Goal: Task Accomplishment & Management: Manage account settings

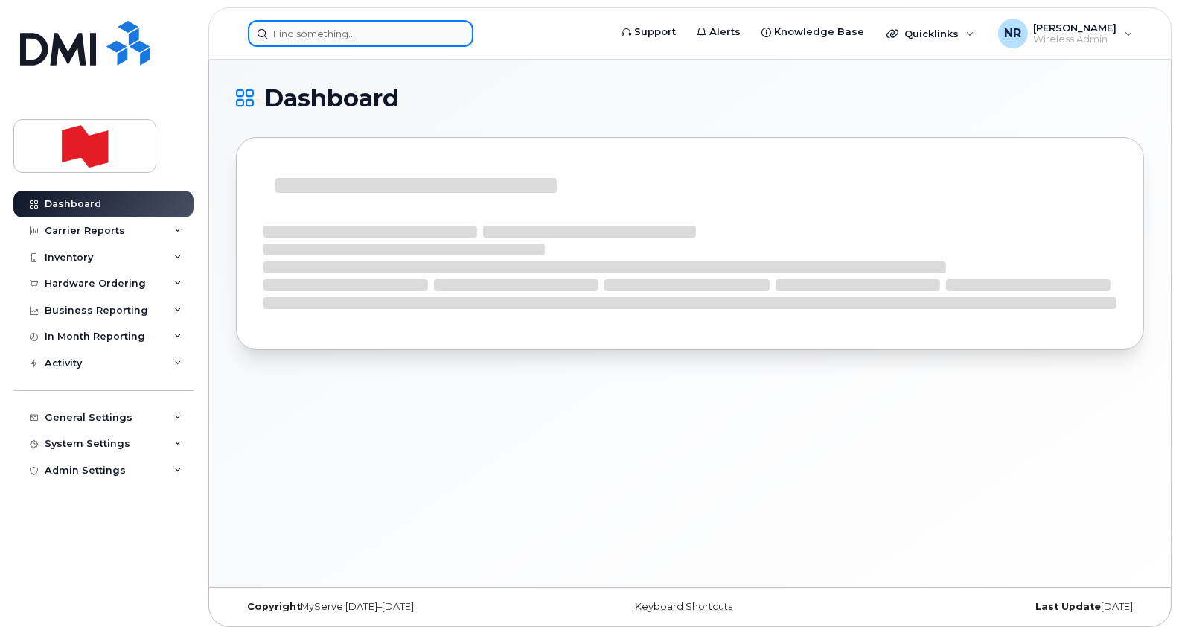
click at [391, 25] on input at bounding box center [360, 33] width 225 height 27
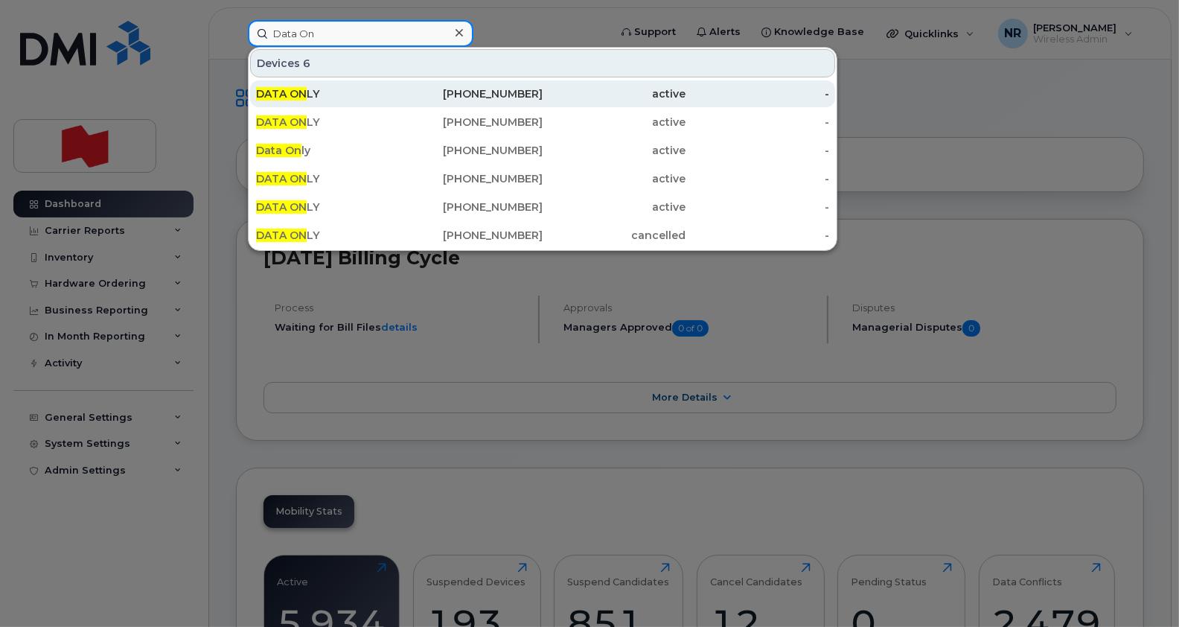
type input "Data On"
click at [301, 95] on span "DATA ON" at bounding box center [281, 93] width 51 height 13
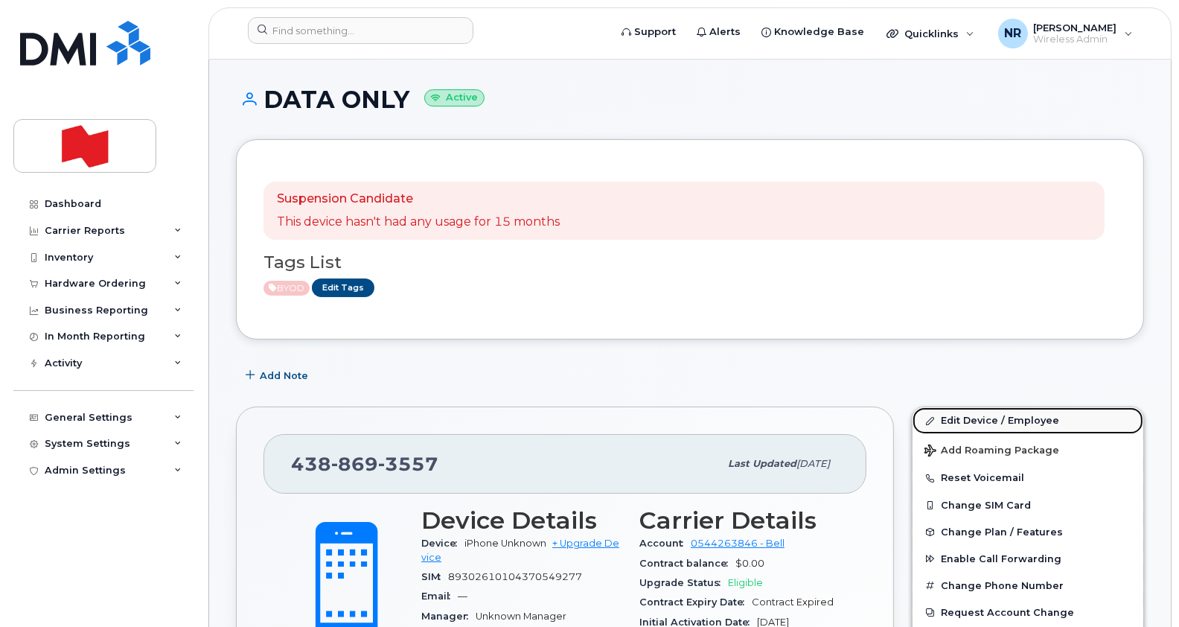
click at [971, 419] on link "Edit Device / Employee" at bounding box center [1027, 420] width 231 height 27
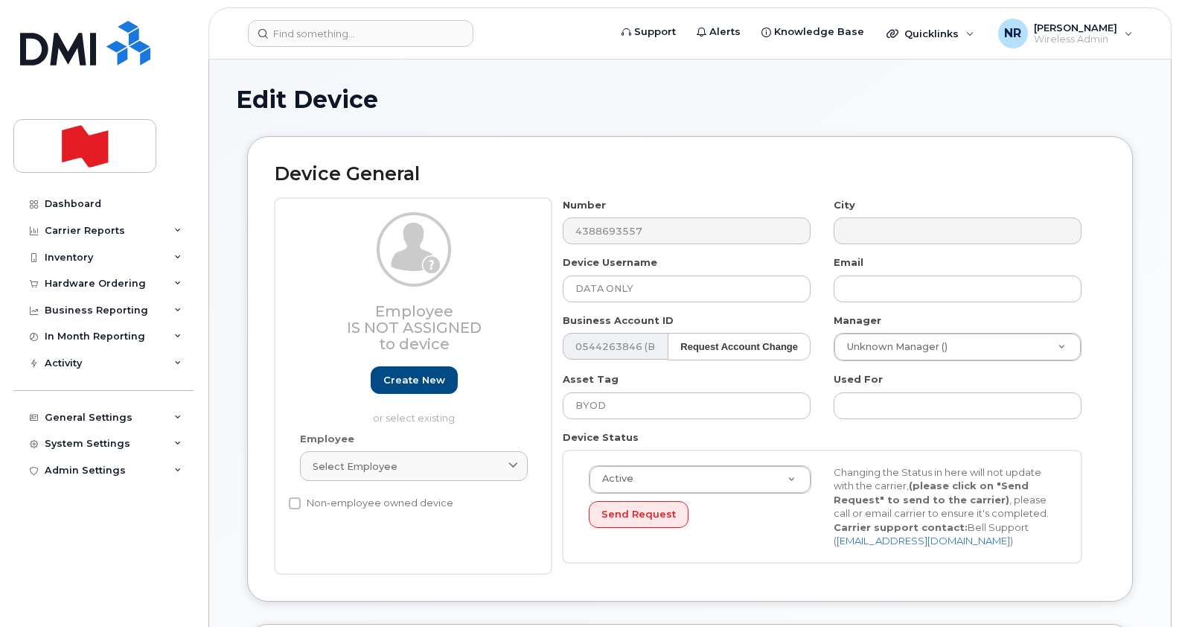
select select "22916206"
click at [420, 381] on link "Create new" at bounding box center [414, 380] width 87 height 28
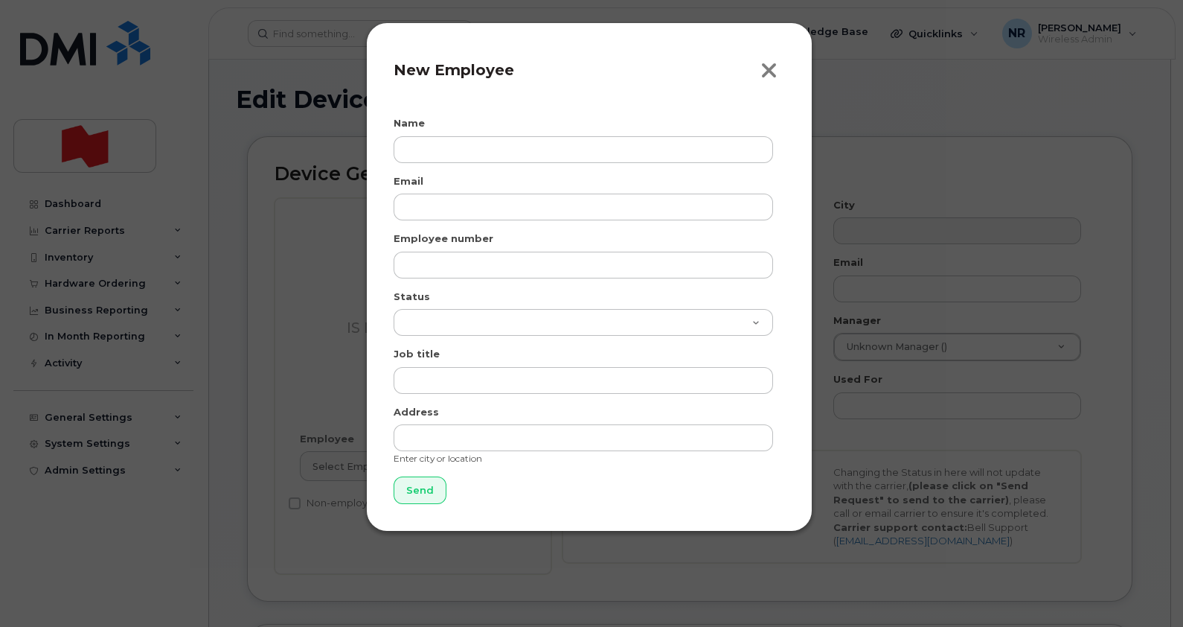
click at [770, 75] on icon "button" at bounding box center [769, 71] width 17 height 22
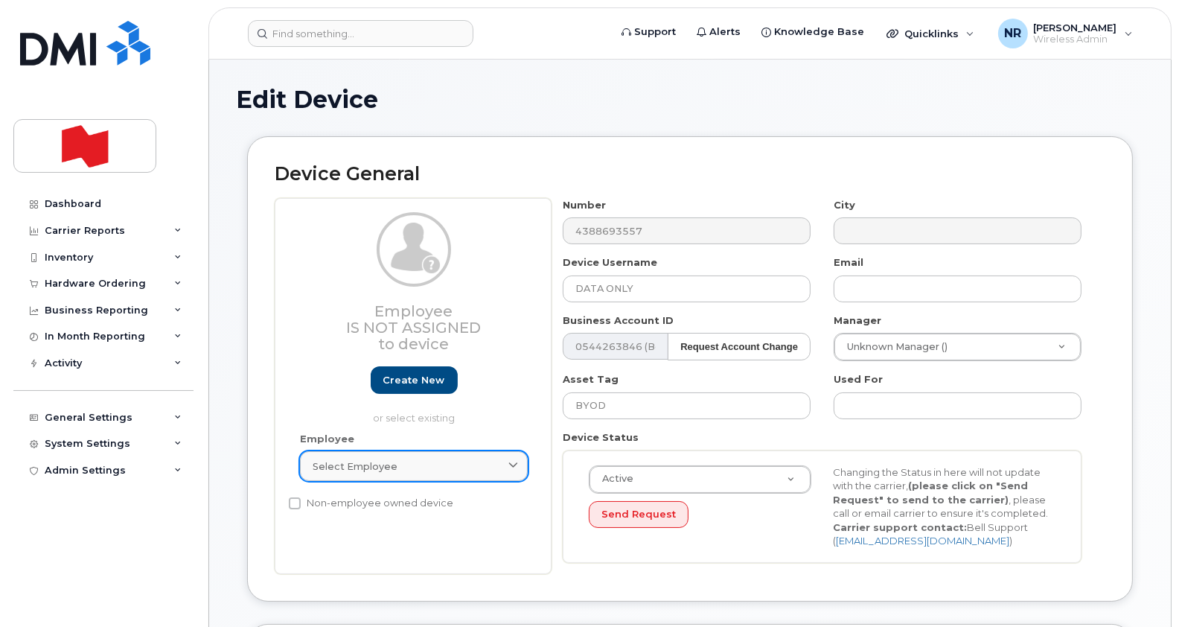
click at [324, 464] on span "Select employee" at bounding box center [355, 466] width 85 height 14
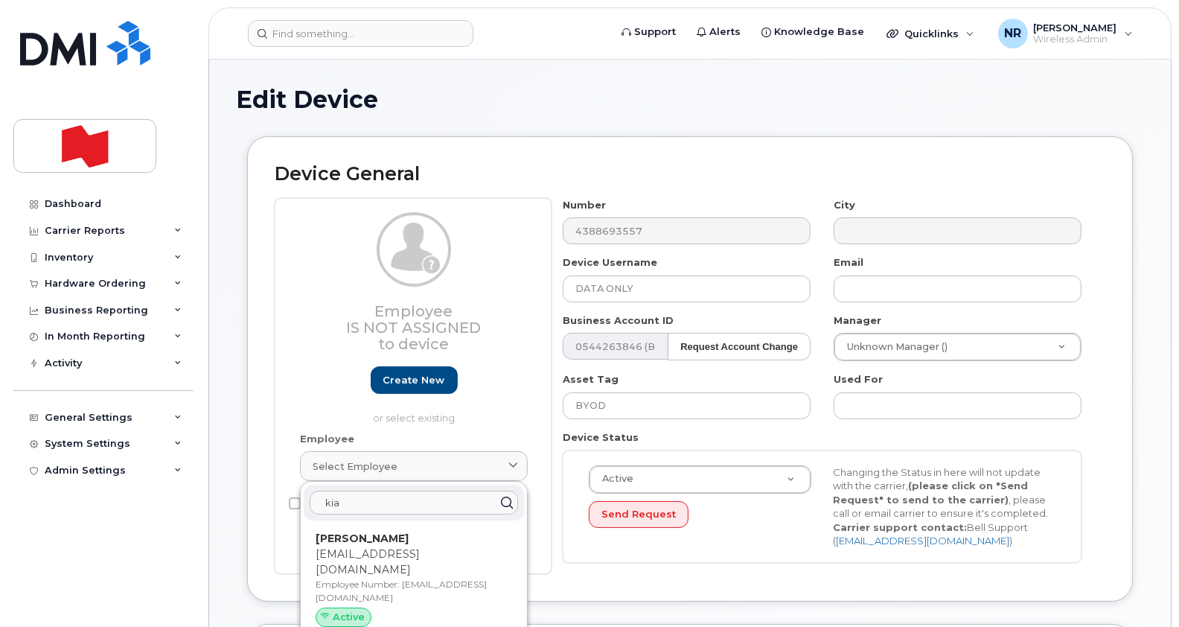
type input "kia"
click at [515, 139] on div "Device General Employee Is not assigned to device Create new or select existing…" at bounding box center [690, 368] width 886 height 465
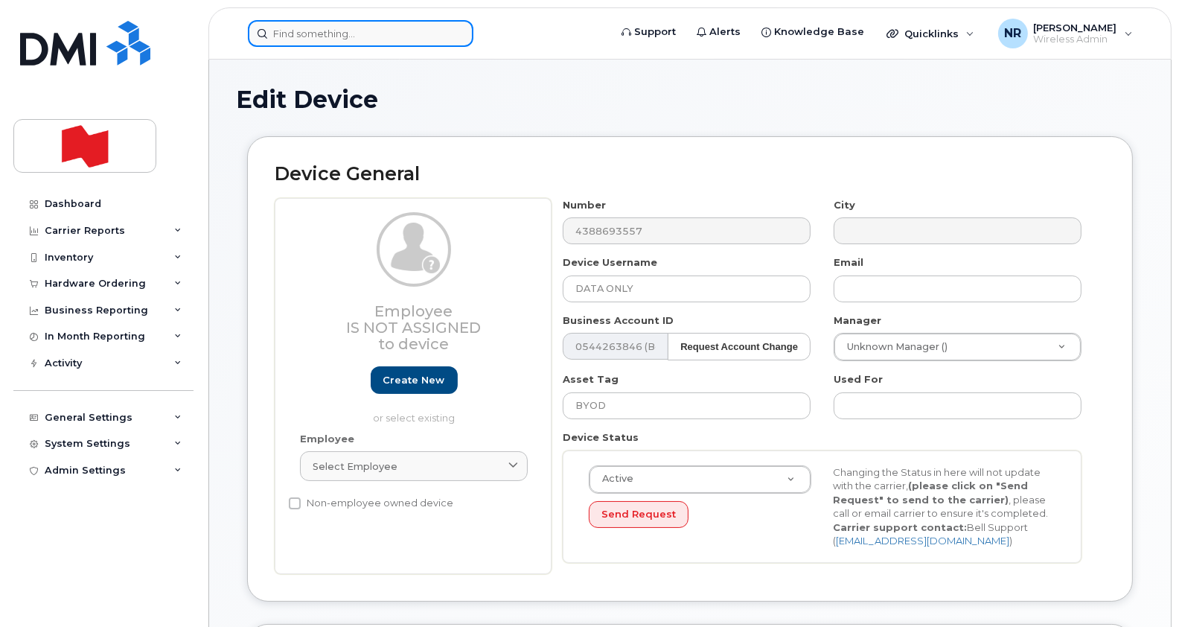
click at [287, 33] on input at bounding box center [360, 33] width 225 height 27
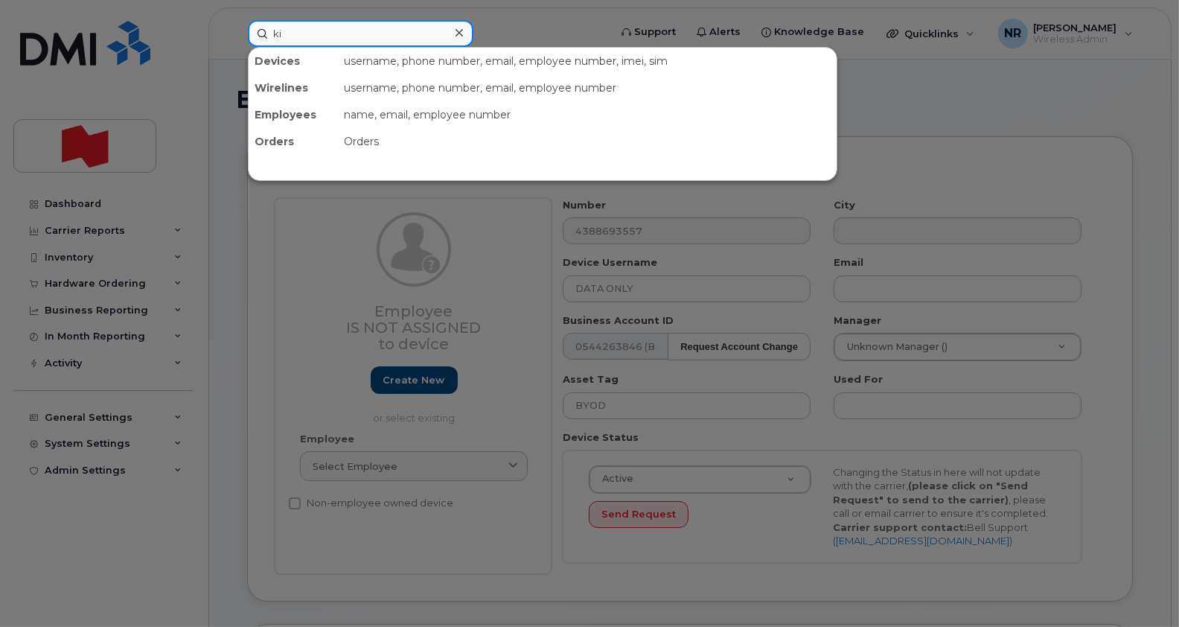
type input "kia"
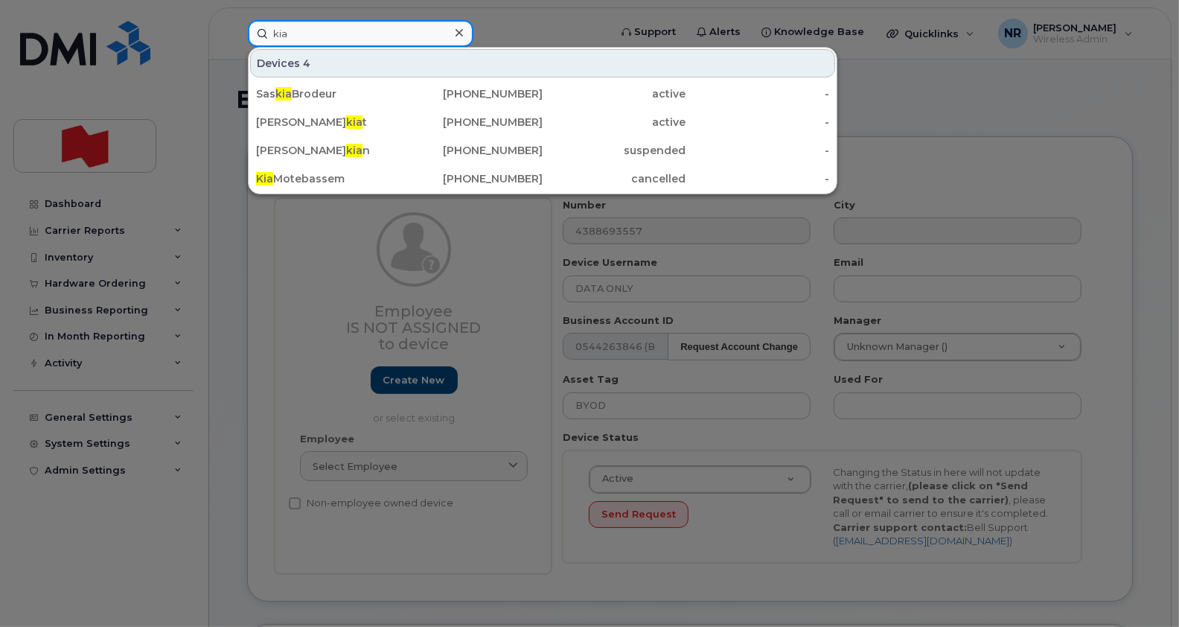
drag, startPoint x: 327, startPoint y: 22, endPoint x: 203, endPoint y: 26, distance: 124.3
click at [236, 26] on div "kia Devices 4 Sas kia Brodeur 438-863-3504 active - Ilyas Za kia t 514-554-3745…" at bounding box center [423, 33] width 375 height 27
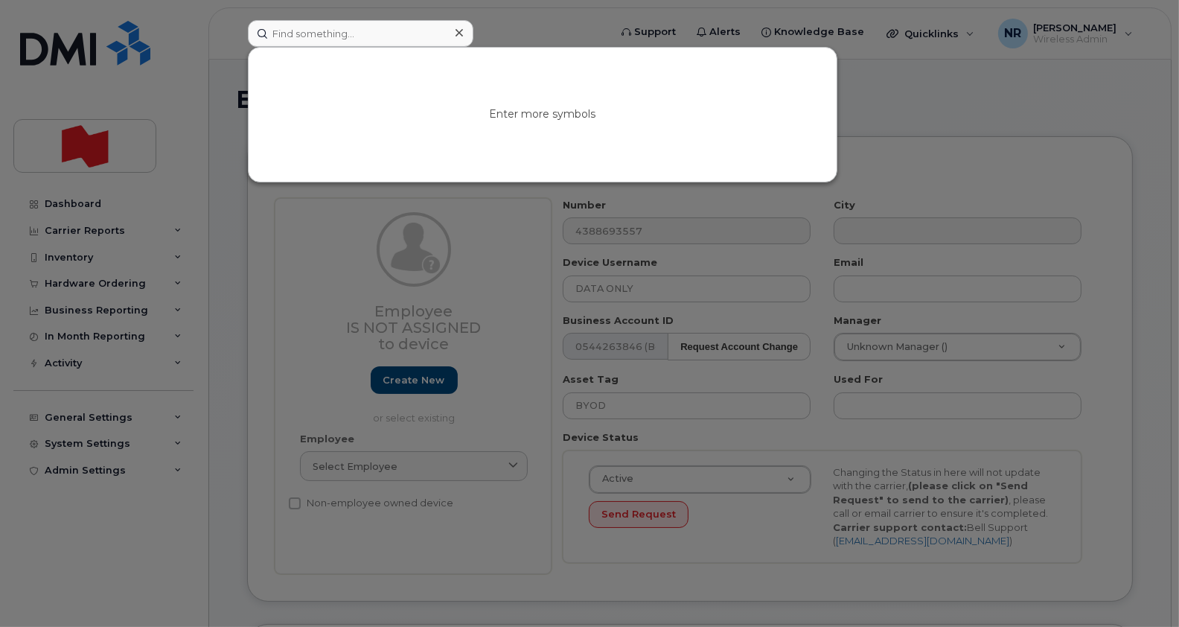
click at [331, 275] on div at bounding box center [589, 313] width 1179 height 627
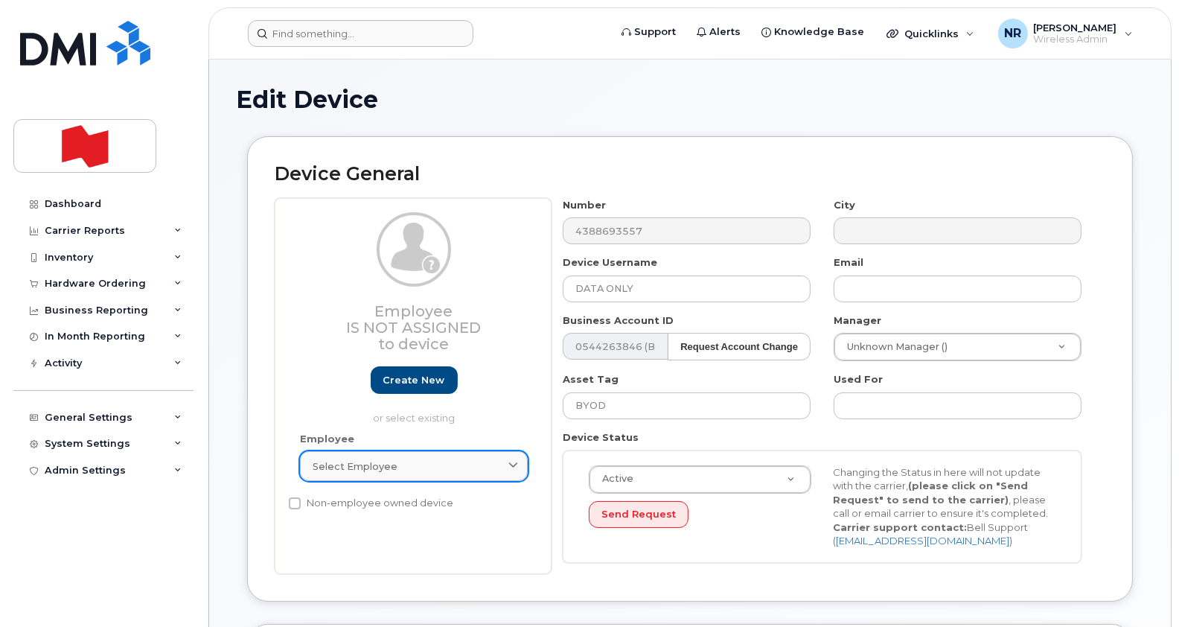
click at [384, 457] on link "Select employee" at bounding box center [414, 466] width 228 height 30
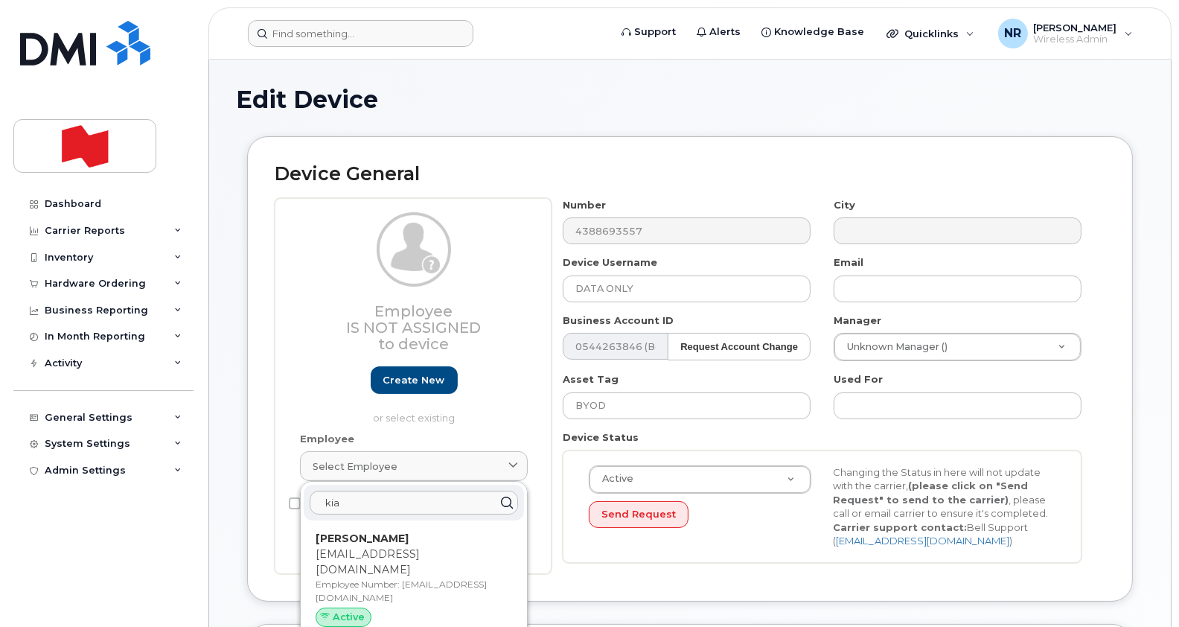
type input "kia.motebassem@bnc.ca"
type input "Kia Motebassem"
type input "kia.motebassem@bnc.ca"
type input "22916643"
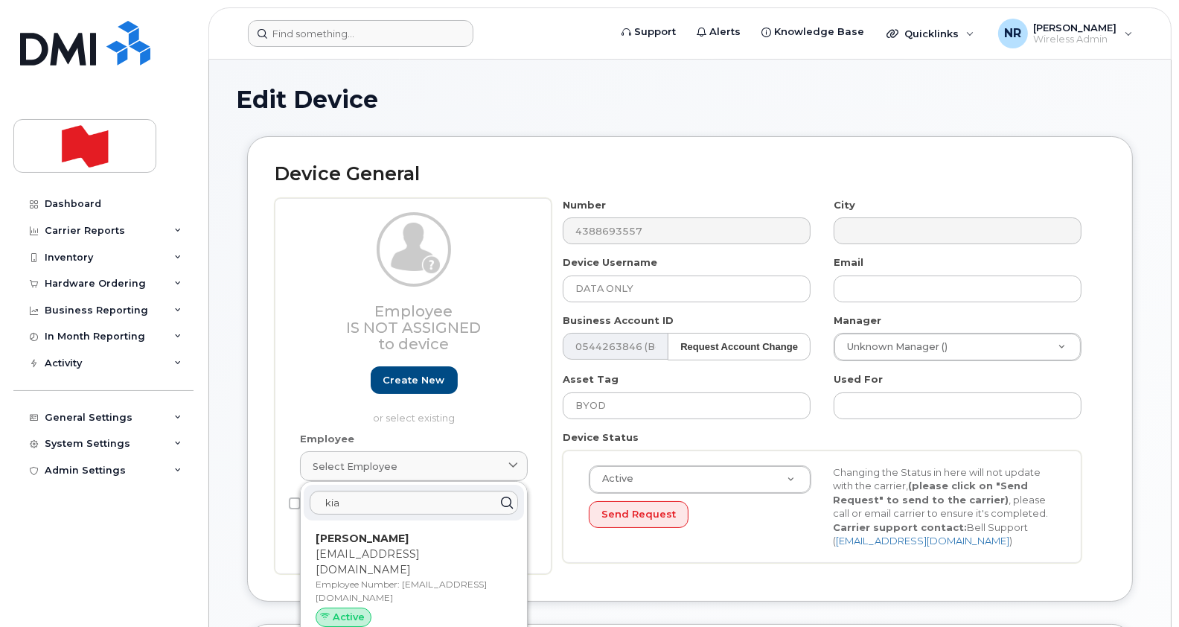
select select "22917077"
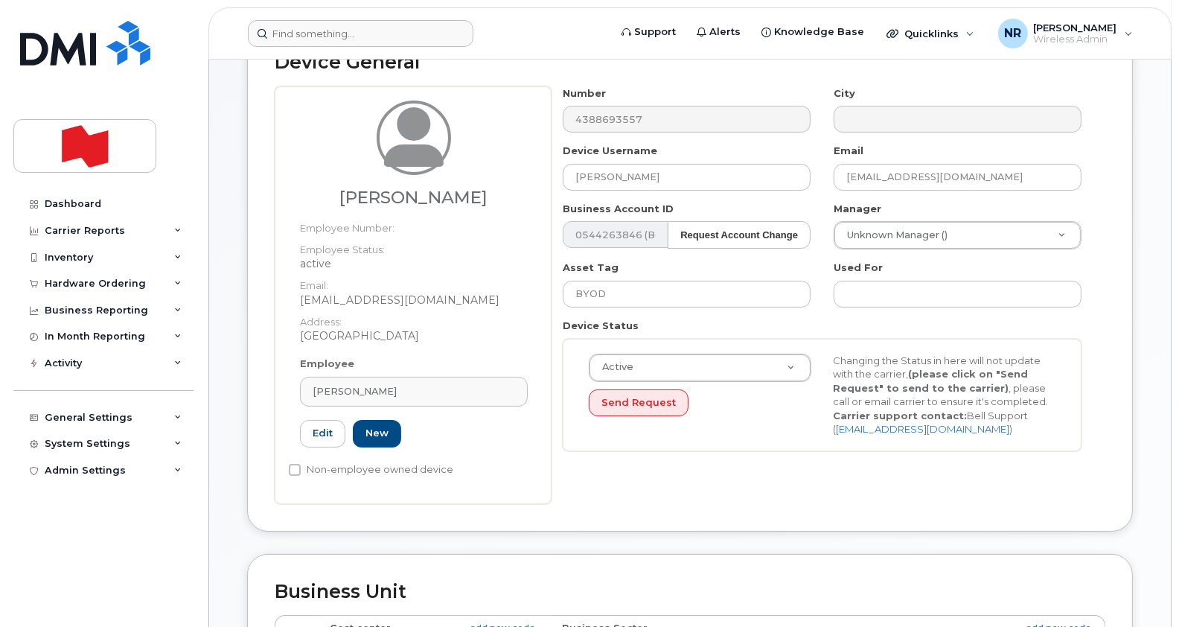
scroll to position [110, 0]
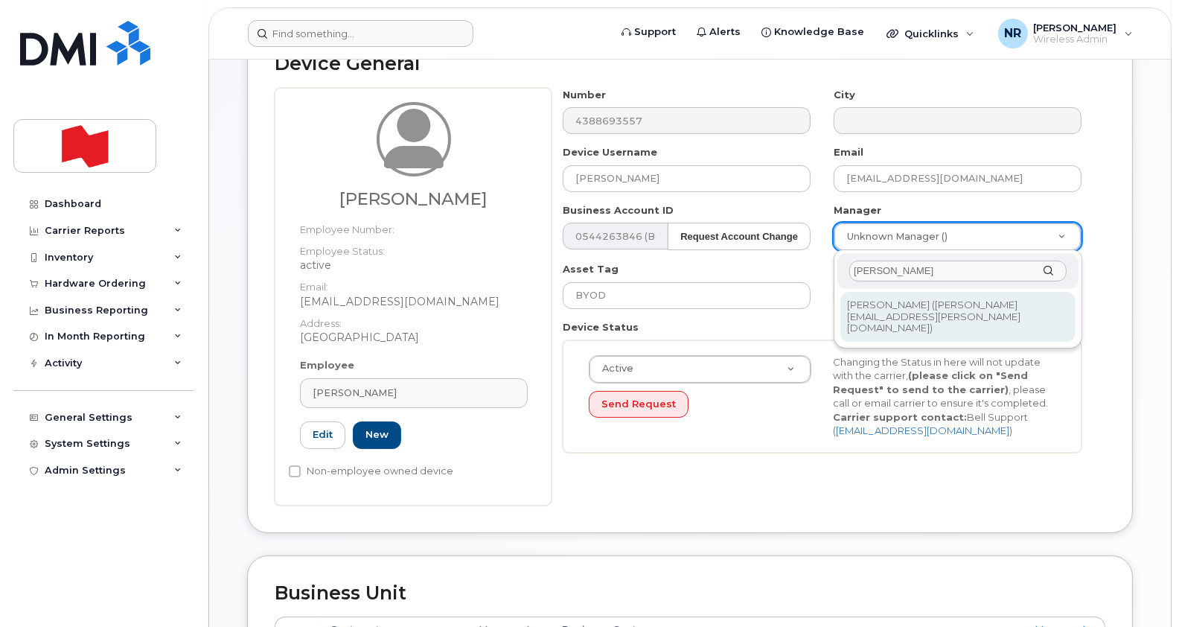
type input "charles rio"
type input "1920403"
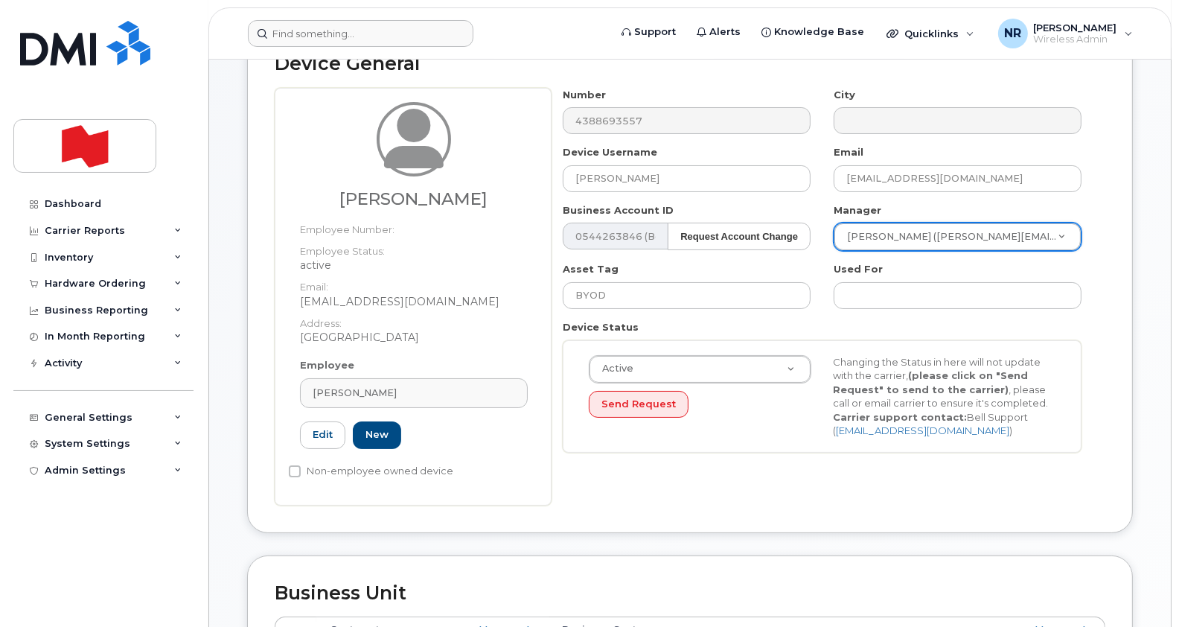
scroll to position [658, 0]
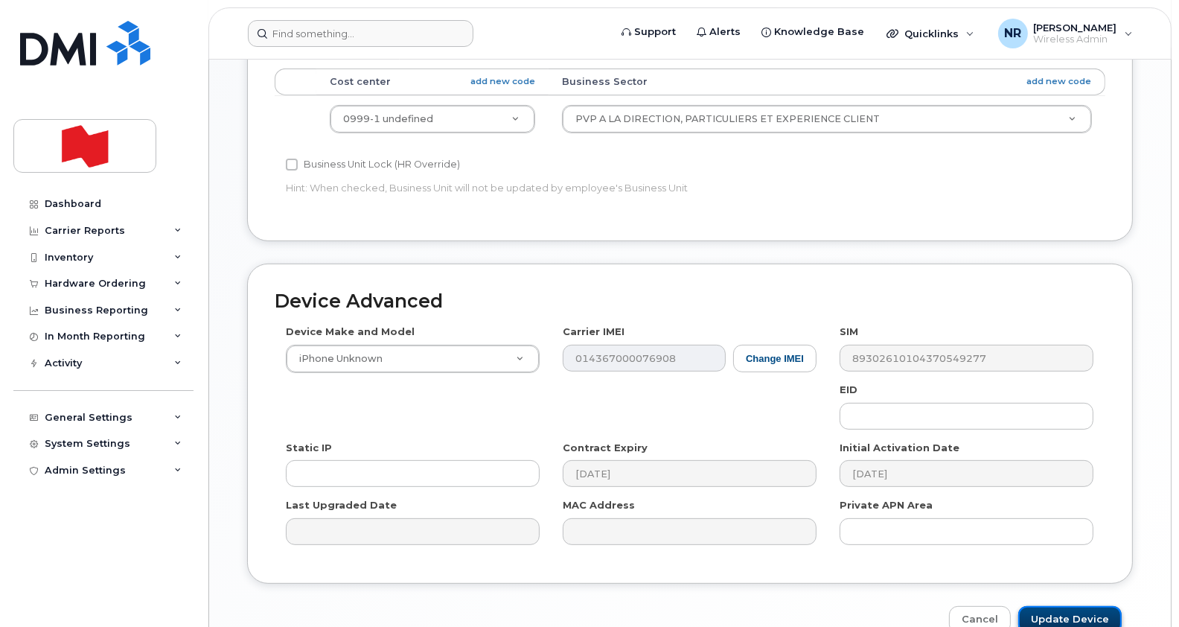
click at [1069, 611] on input "Update Device" at bounding box center [1069, 620] width 103 height 28
type input "Saving..."
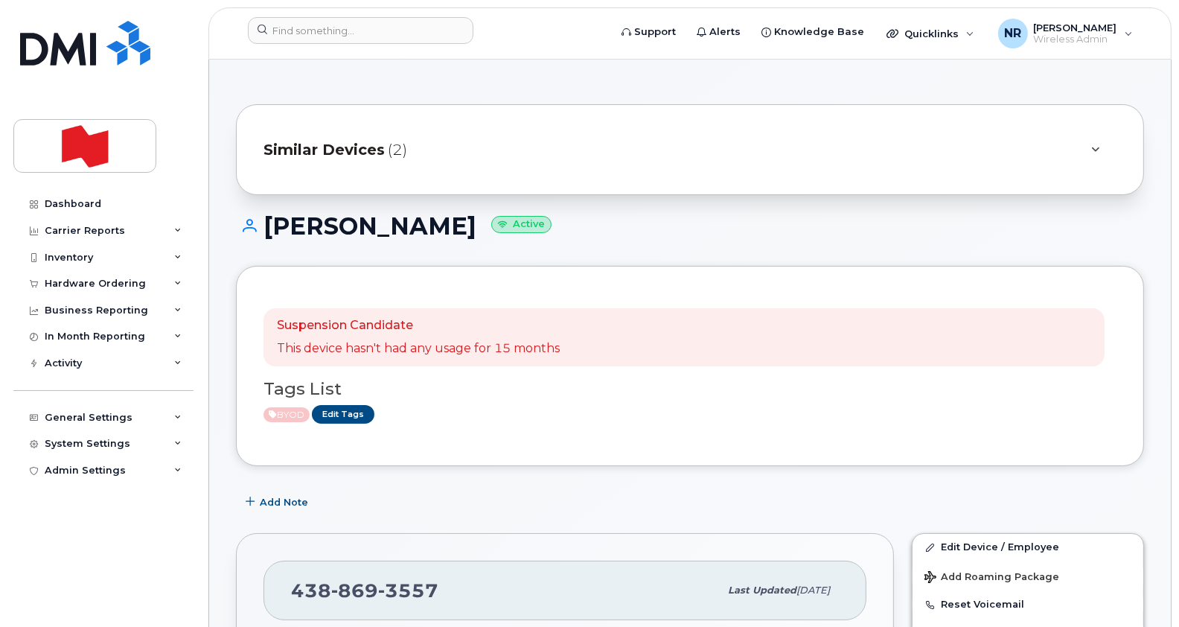
click at [364, 156] on span "Similar Devices" at bounding box center [323, 150] width 121 height 22
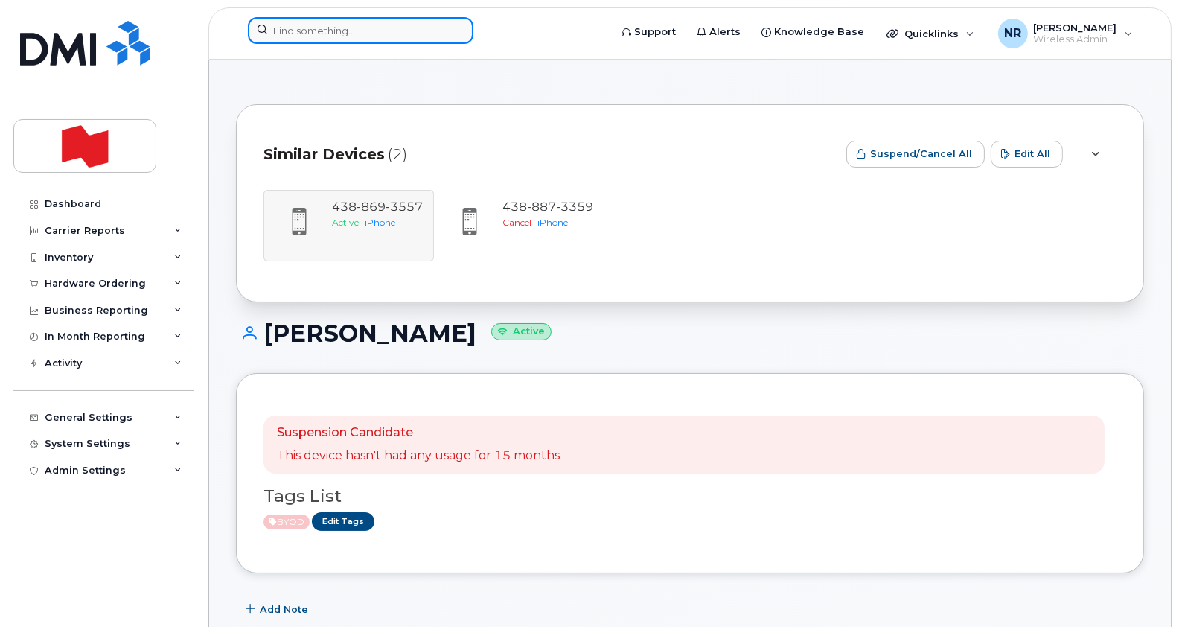
click at [379, 26] on input at bounding box center [360, 30] width 225 height 27
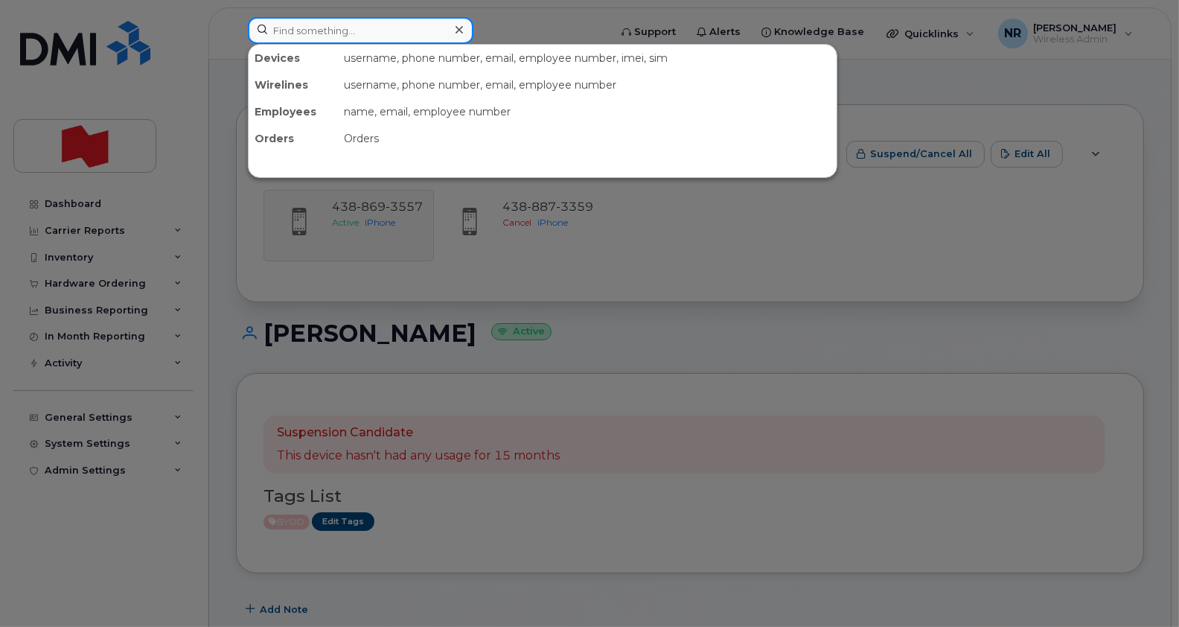
paste input "[PHONE_NUMBER]"
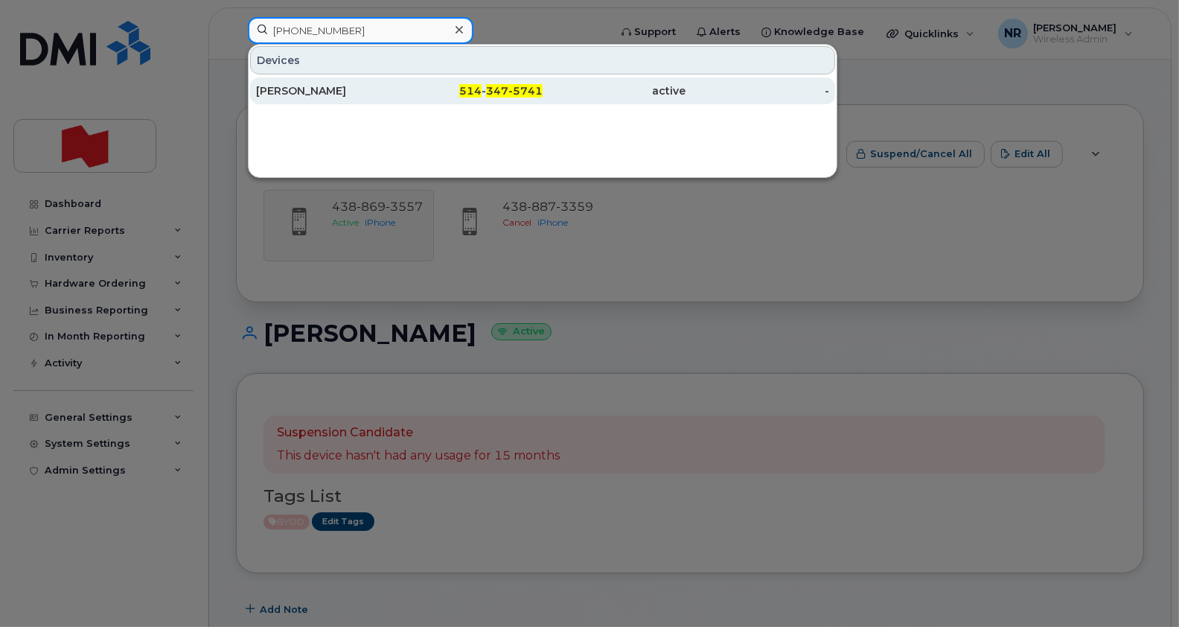
type input "[PHONE_NUMBER]"
click at [309, 90] on div "Andre Gervais" at bounding box center [328, 90] width 144 height 15
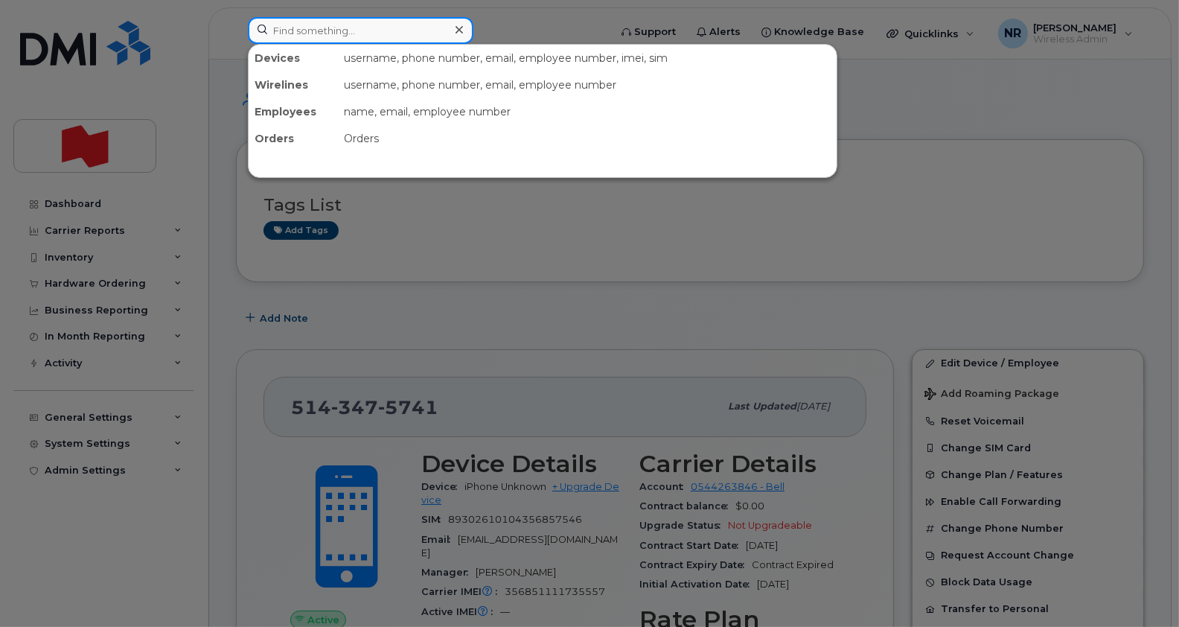
click at [301, 28] on input at bounding box center [360, 30] width 225 height 27
paste input "8930 2610 2074 1698 3564"
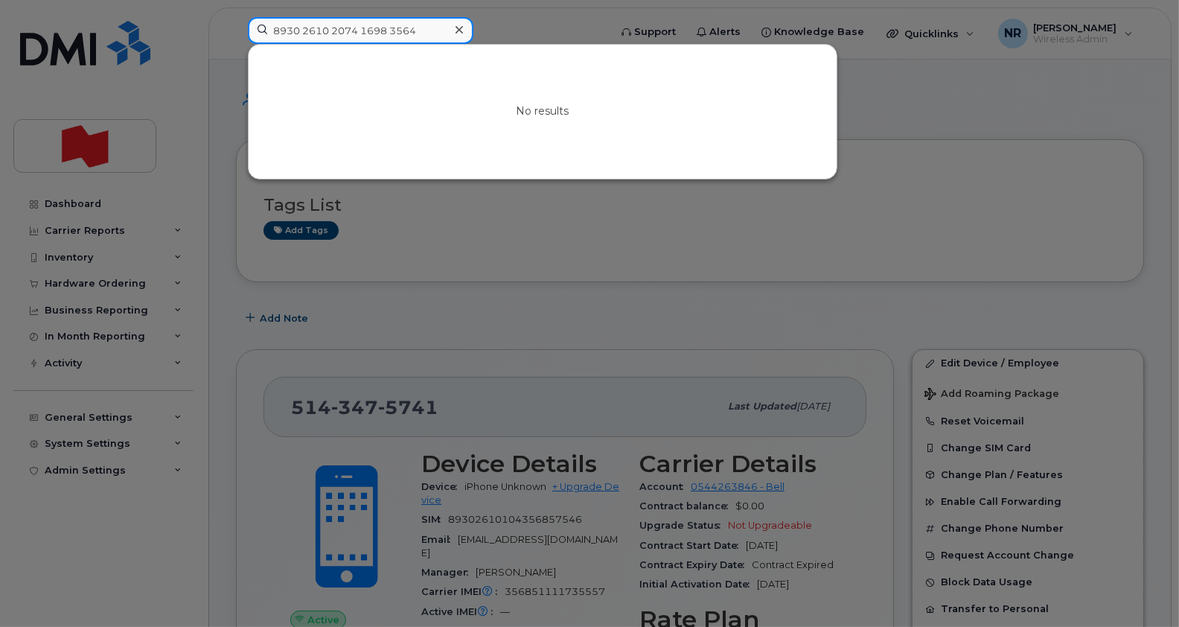
click at [393, 19] on input "8930 2610 2074 1698 3564" at bounding box center [360, 30] width 225 height 27
click at [417, 28] on input "89302610207416983564" at bounding box center [360, 30] width 225 height 27
type input "89302610207416983564"
click at [459, 32] on icon at bounding box center [458, 30] width 7 height 12
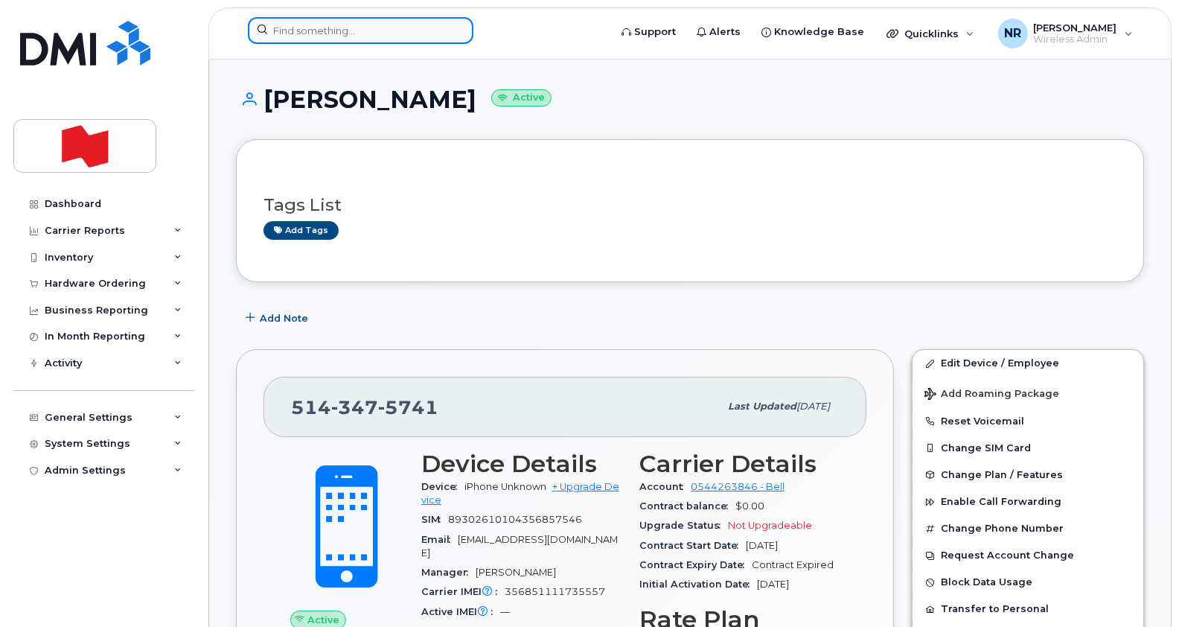
click at [336, 19] on input at bounding box center [360, 30] width 225 height 27
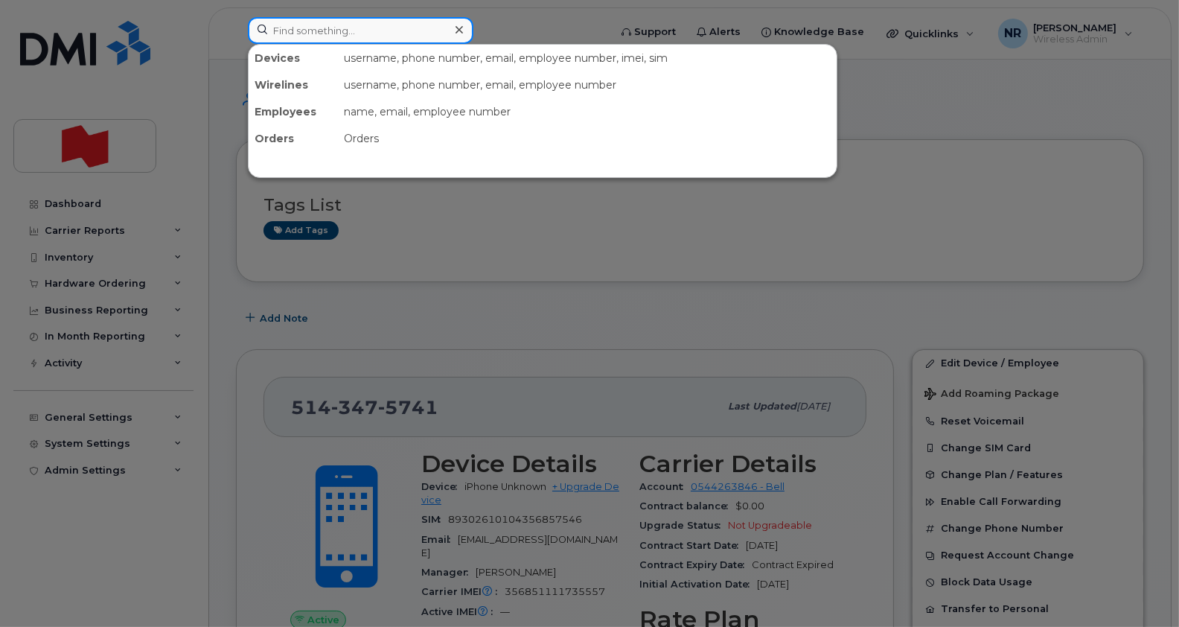
paste input "[TECHNICAL_ID]"
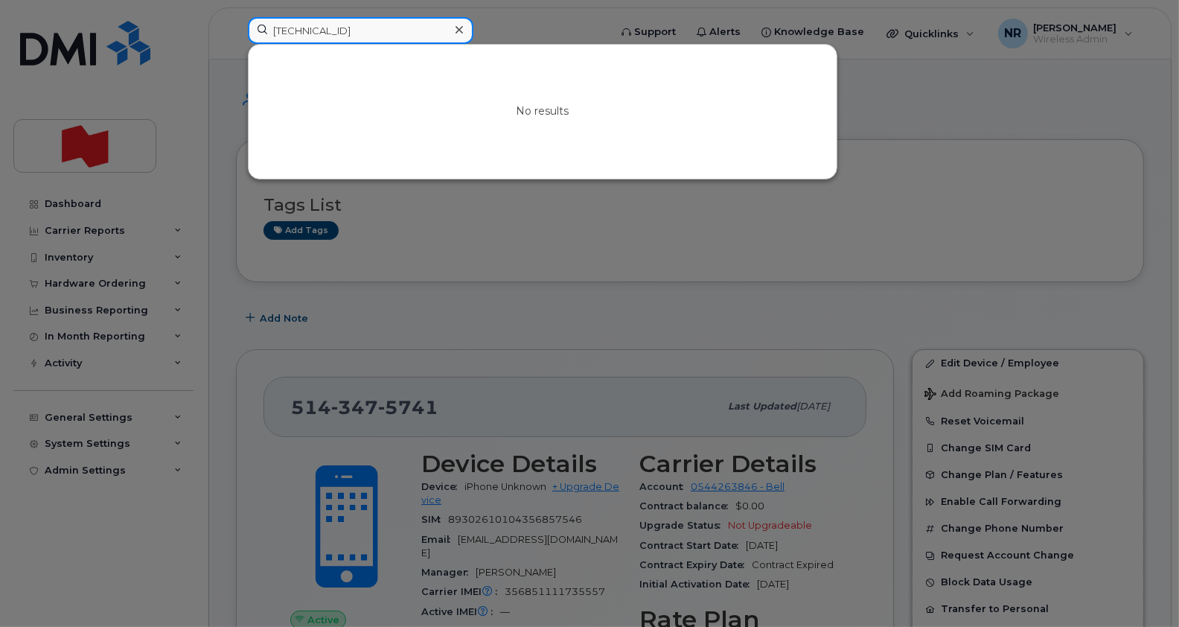
click at [289, 31] on input "[TECHNICAL_ID]" at bounding box center [360, 30] width 225 height 27
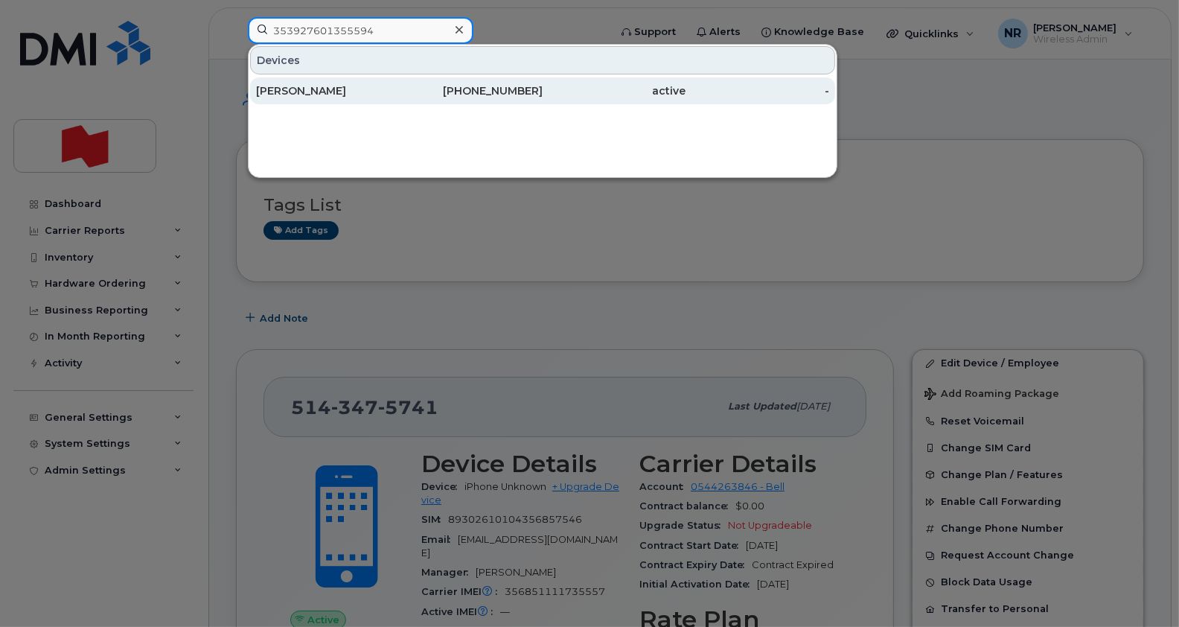
type input "353927601355594"
click at [332, 93] on div "[PERSON_NAME]" at bounding box center [328, 90] width 144 height 15
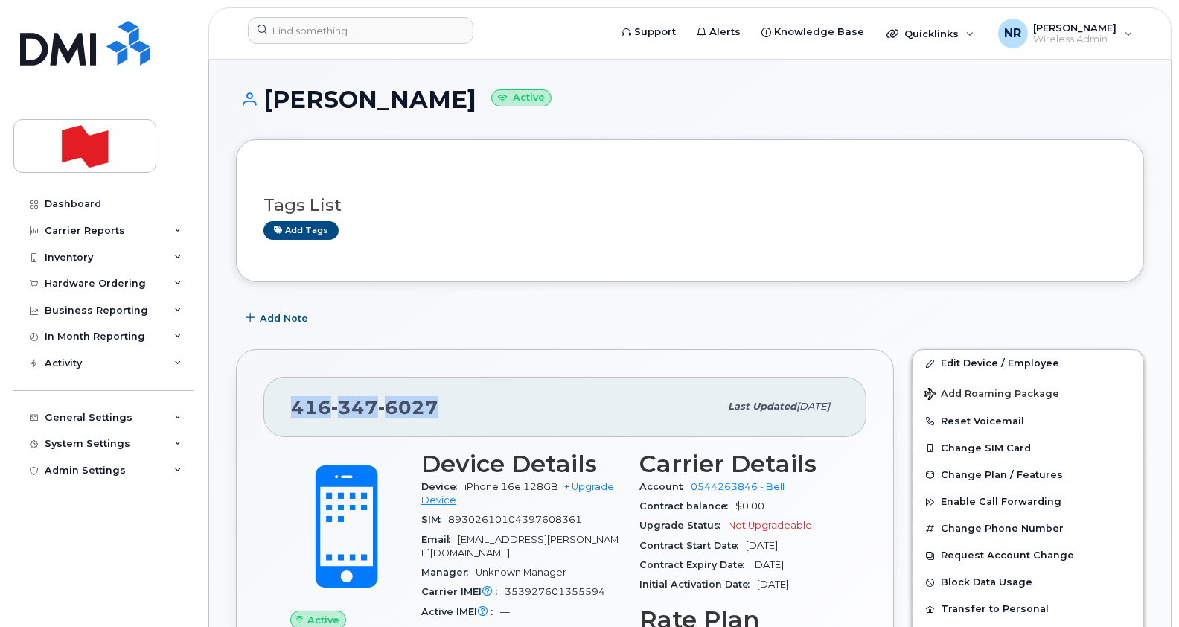
drag, startPoint x: 455, startPoint y: 410, endPoint x: 288, endPoint y: 412, distance: 166.7
click at [288, 412] on div "416 347 6027 Last updated Sep 15, 2025" at bounding box center [564, 407] width 603 height 60
copy span "416 347 6027"
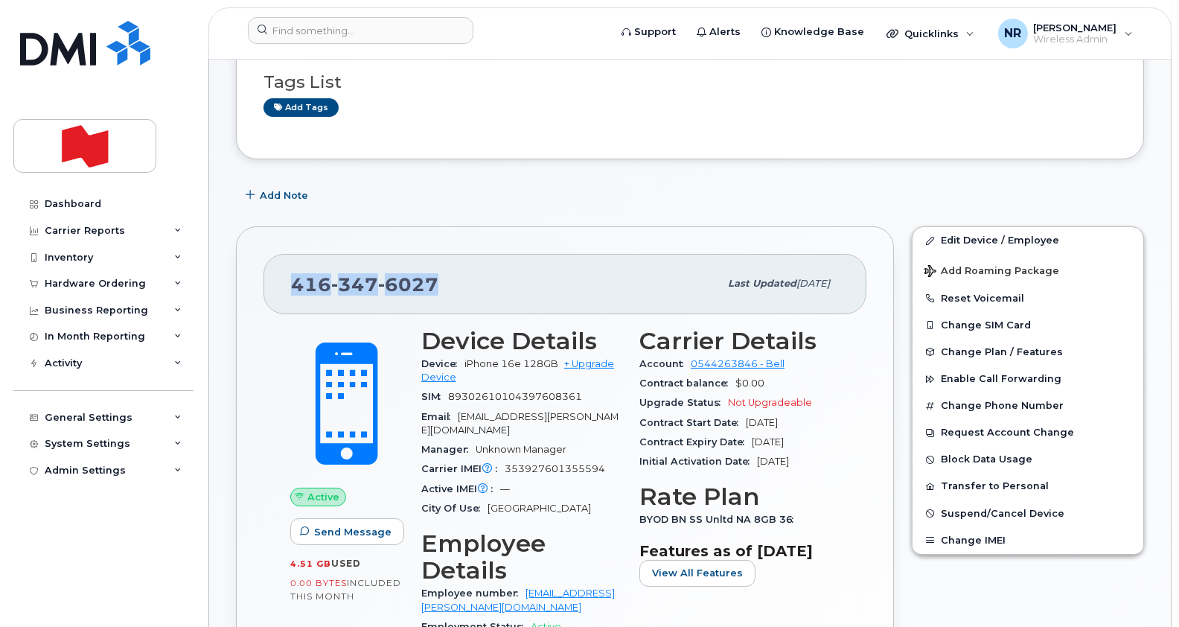
scroll to position [127, 0]
